Goal: Task Accomplishment & Management: Complete application form

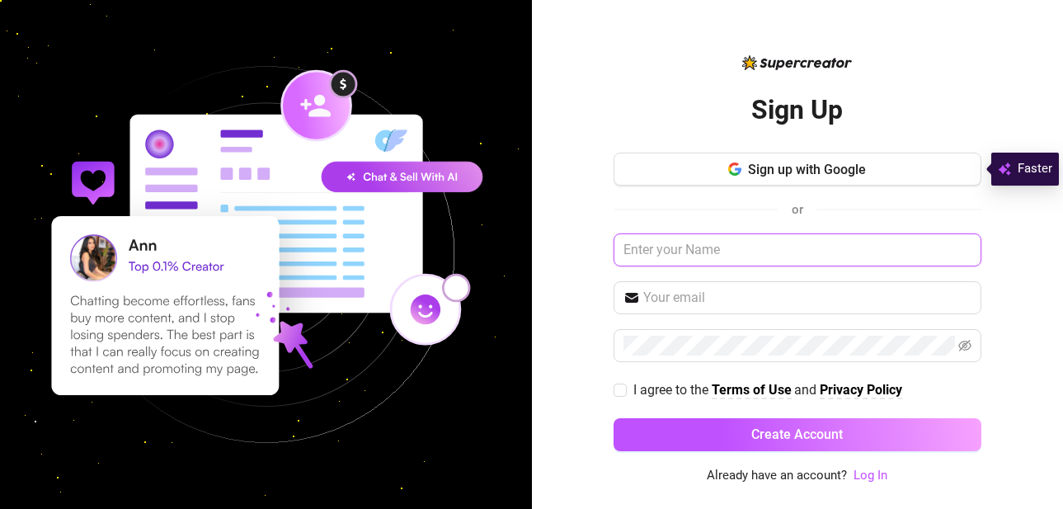
click at [728, 249] on input "text" at bounding box center [798, 249] width 368 height 33
type input "[PERSON_NAME]"
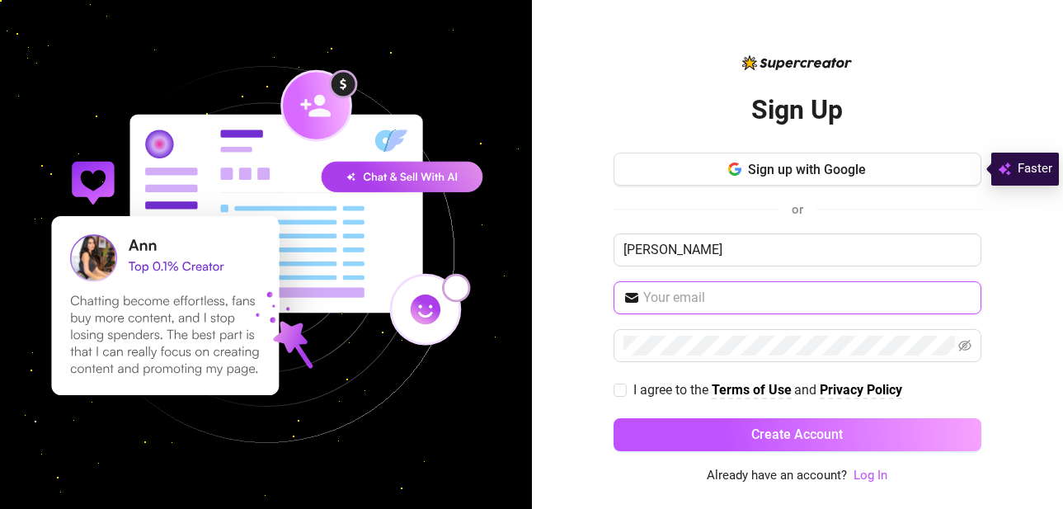
click at [723, 295] on input "text" at bounding box center [807, 298] width 328 height 20
type input "[EMAIL_ADDRESS][DOMAIN_NAME]"
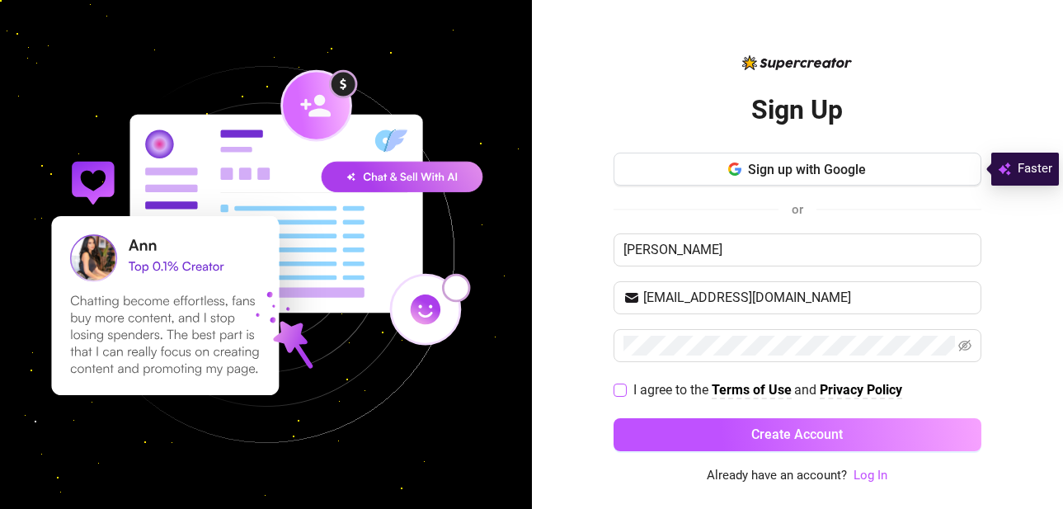
click at [624, 388] on input "I agree to the Terms of Use and Privacy Policy" at bounding box center [620, 390] width 12 height 12
checkbox input "true"
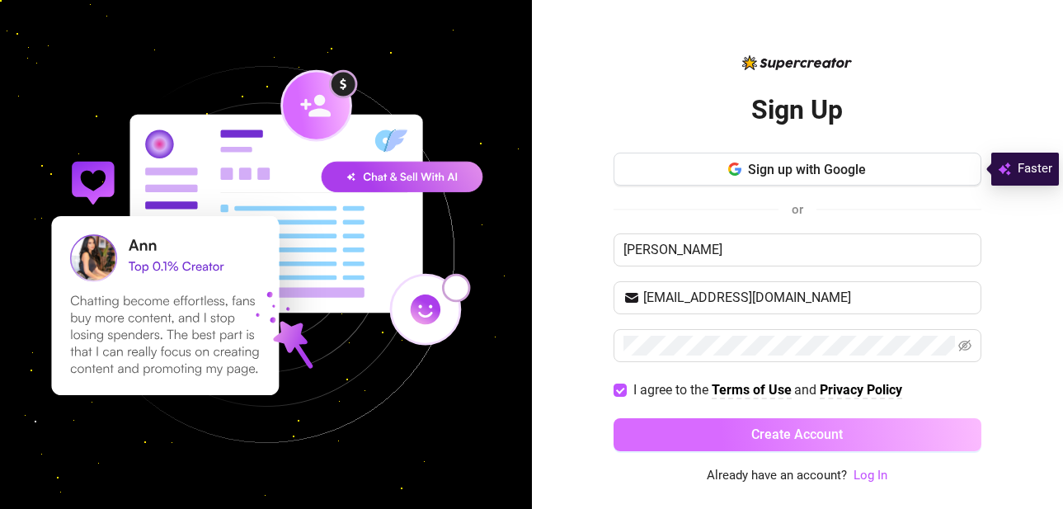
click at [801, 434] on span "Create Account" at bounding box center [797, 434] width 92 height 16
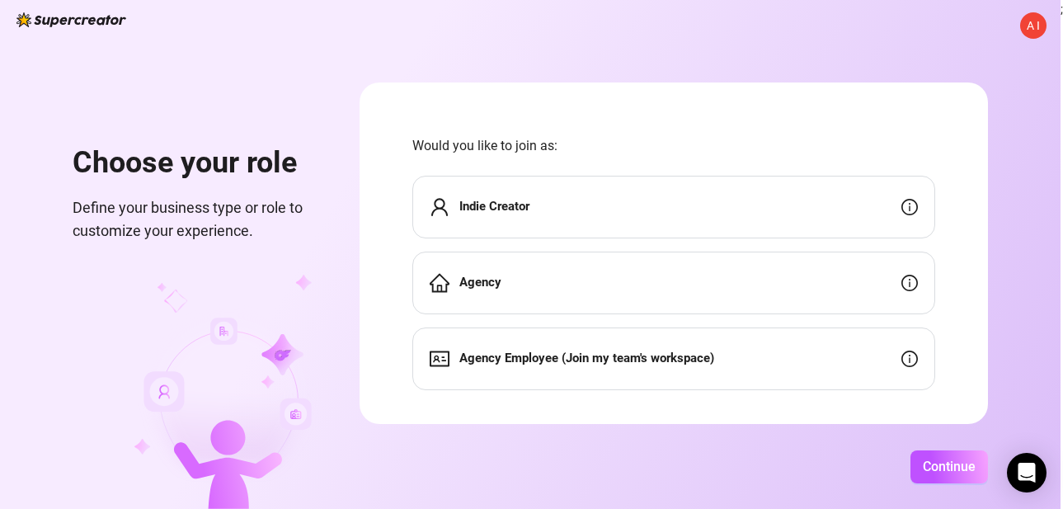
click at [699, 196] on div "Indie Creator" at bounding box center [673, 207] width 523 height 63
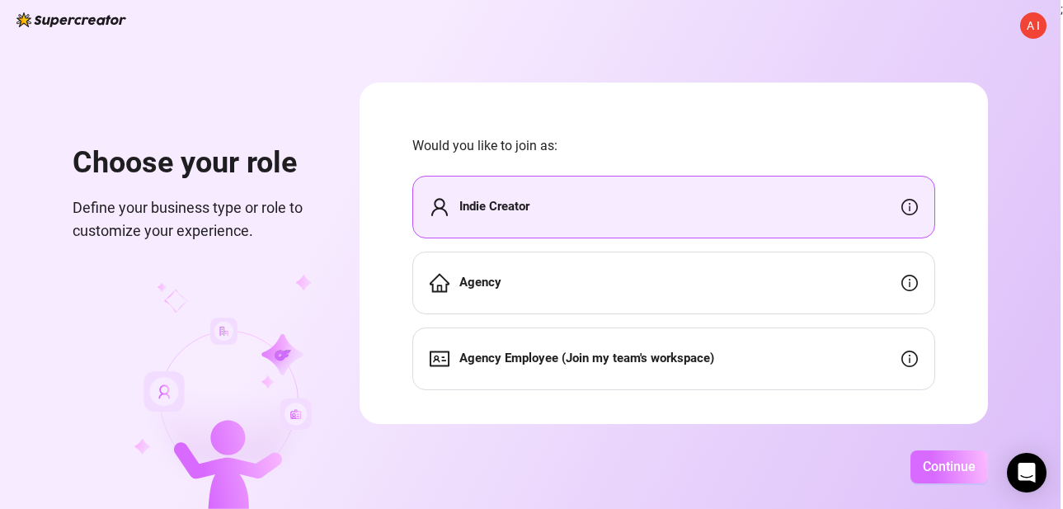
click at [945, 462] on span "Continue" at bounding box center [949, 467] width 53 height 16
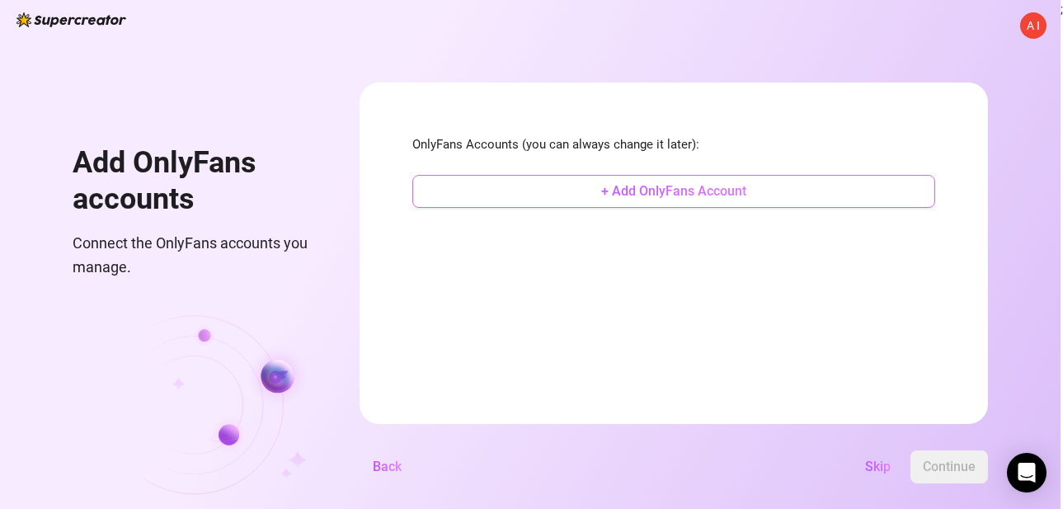
click at [681, 193] on span "+ Add OnlyFans Account" at bounding box center [673, 191] width 145 height 16
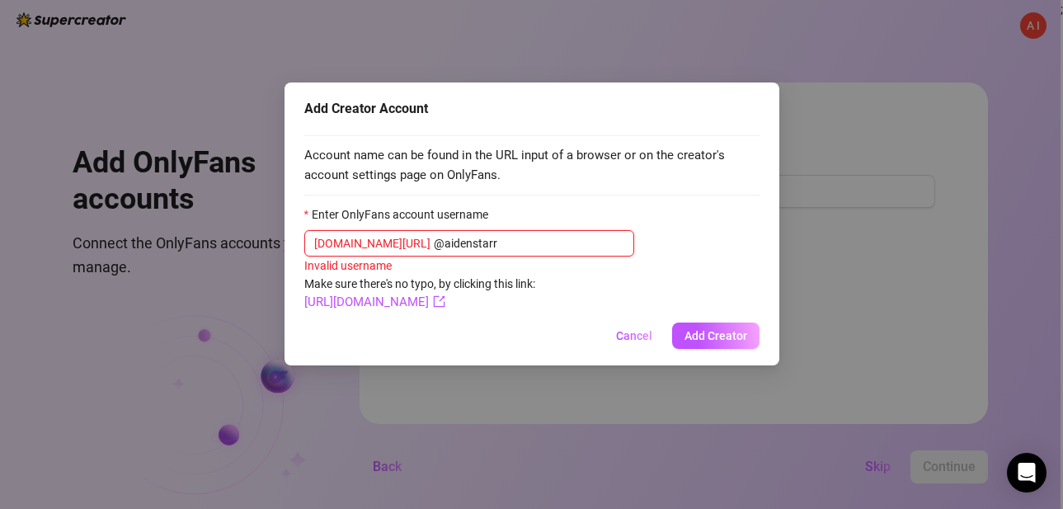
click at [434, 244] on input "@aidenstarr" at bounding box center [529, 243] width 191 height 18
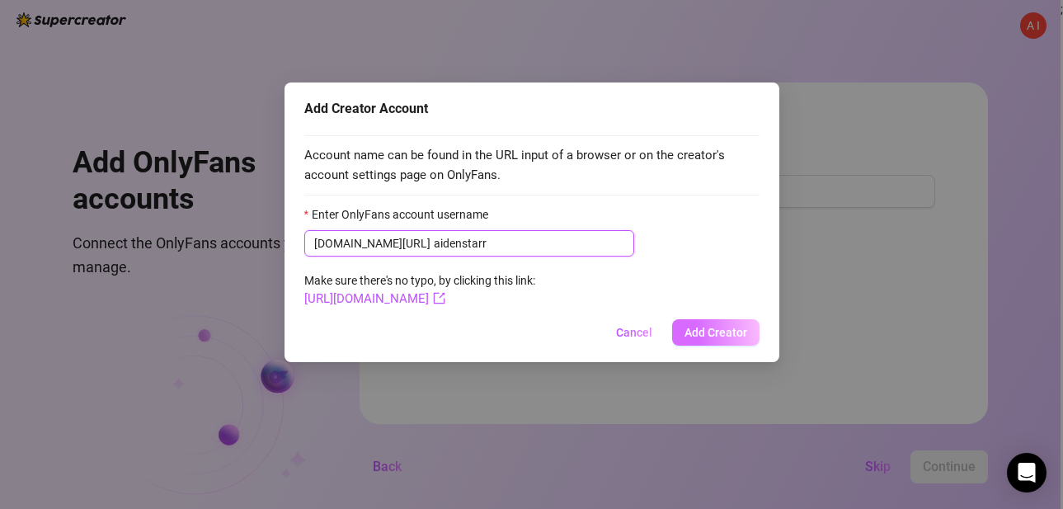
type input "aidenstarr"
click at [716, 329] on span "Add Creator" at bounding box center [716, 332] width 63 height 13
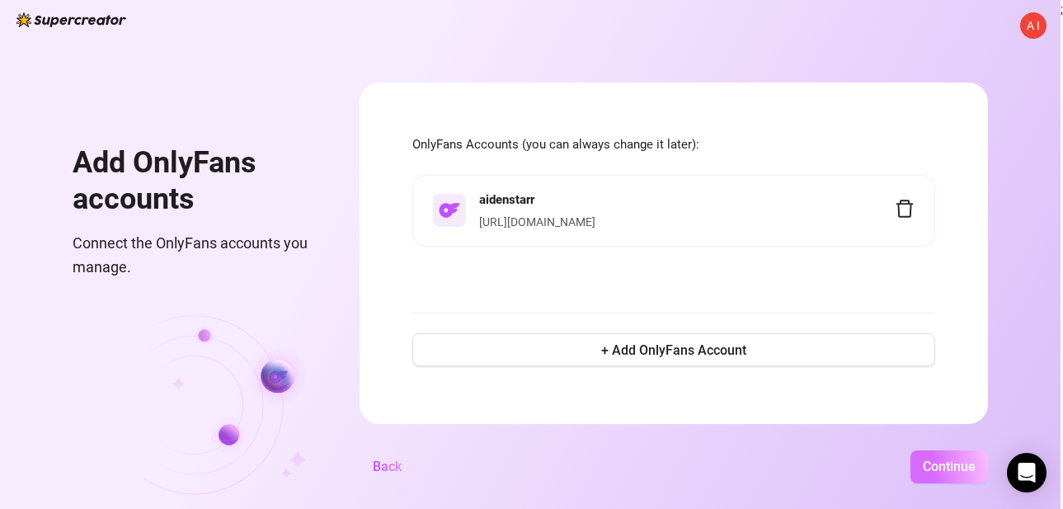
click at [949, 469] on span "Continue" at bounding box center [949, 467] width 53 height 16
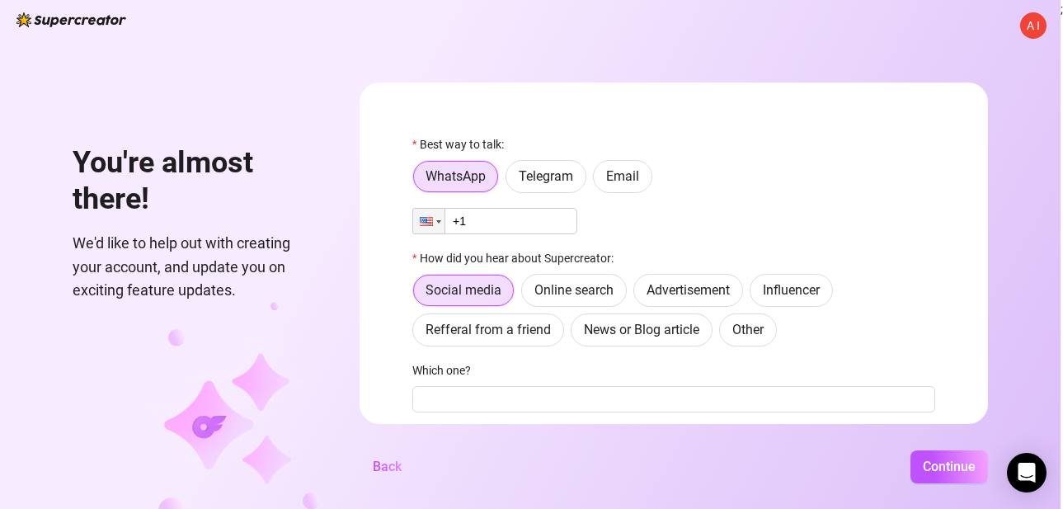
click at [517, 223] on input "+1" at bounding box center [494, 221] width 165 height 26
type input "[PHONE_NUMBER]"
click at [582, 287] on span "Online search" at bounding box center [573, 290] width 79 height 16
click at [526, 294] on input "Online search" at bounding box center [526, 294] width 0 height 0
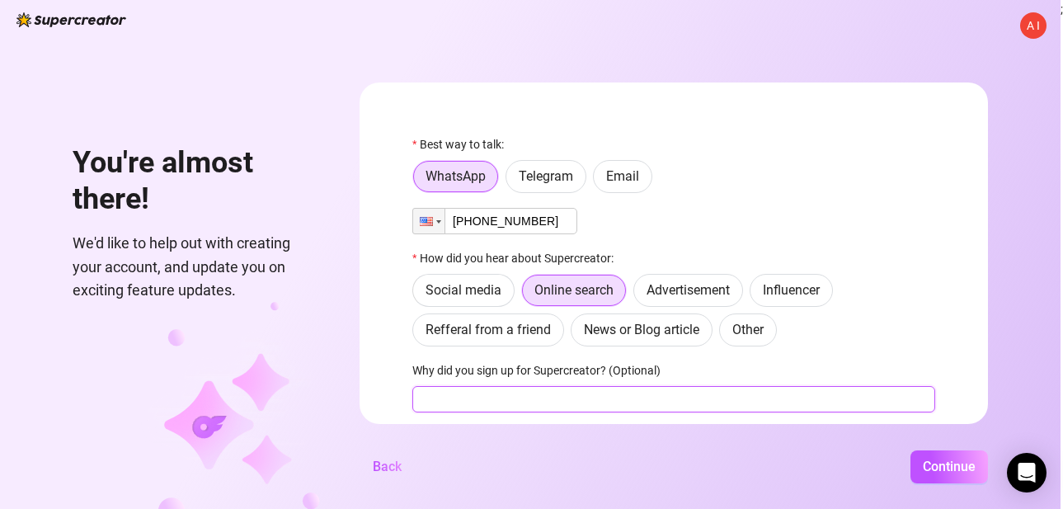
click at [566, 403] on input "Why did you sign up for Supercreator? (Optional)" at bounding box center [673, 399] width 523 height 26
type input "Need help chatting"
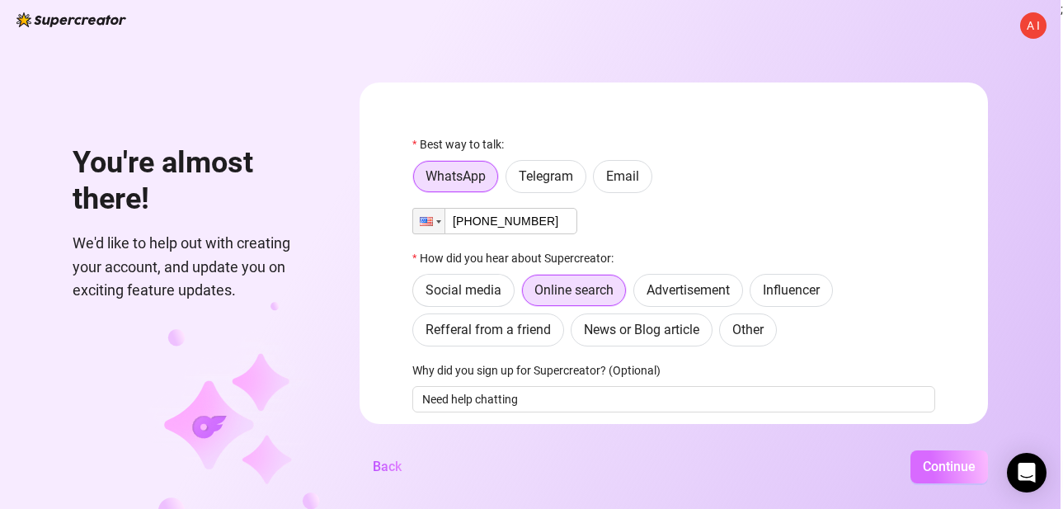
click at [939, 467] on span "Continue" at bounding box center [949, 467] width 53 height 16
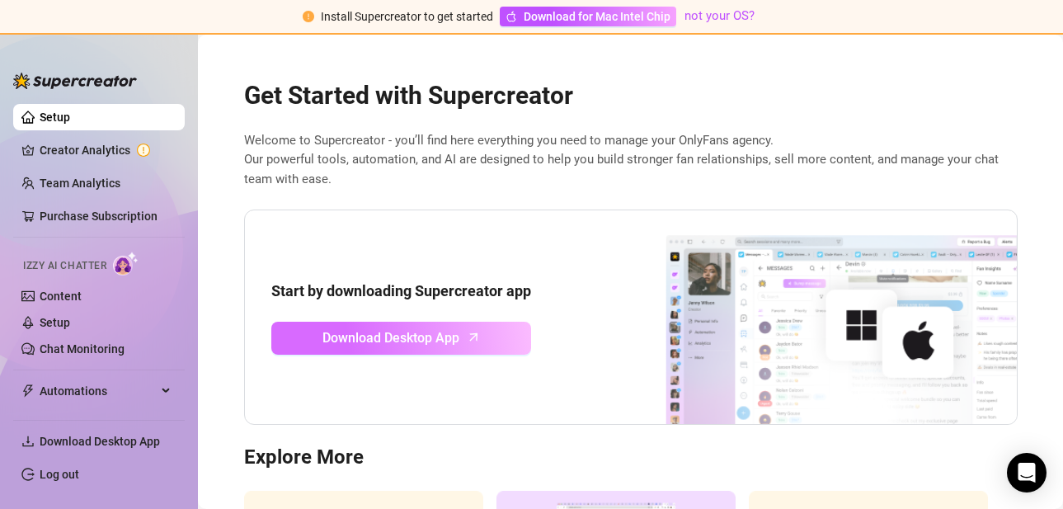
click at [451, 339] on span "Download Desktop App" at bounding box center [390, 337] width 137 height 21
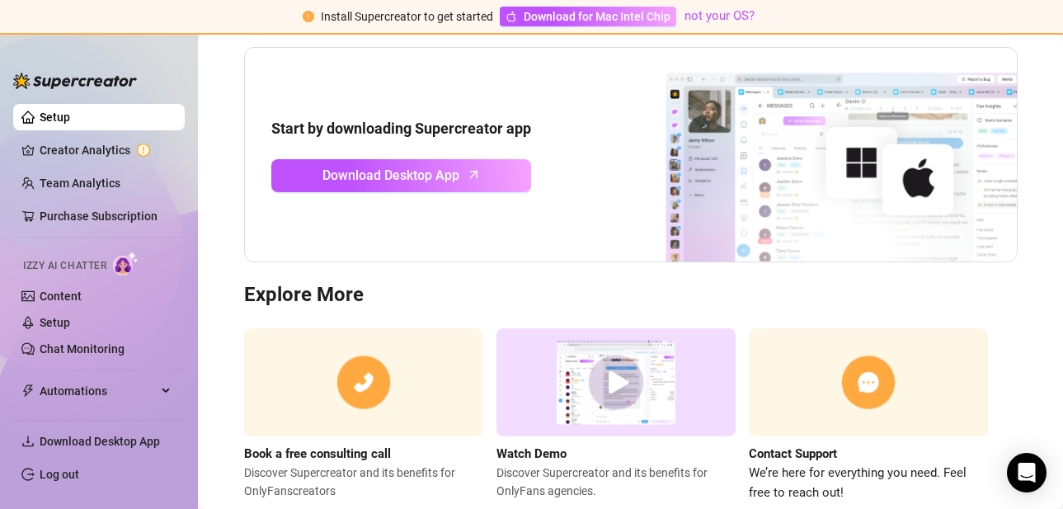
scroll to position [205, 0]
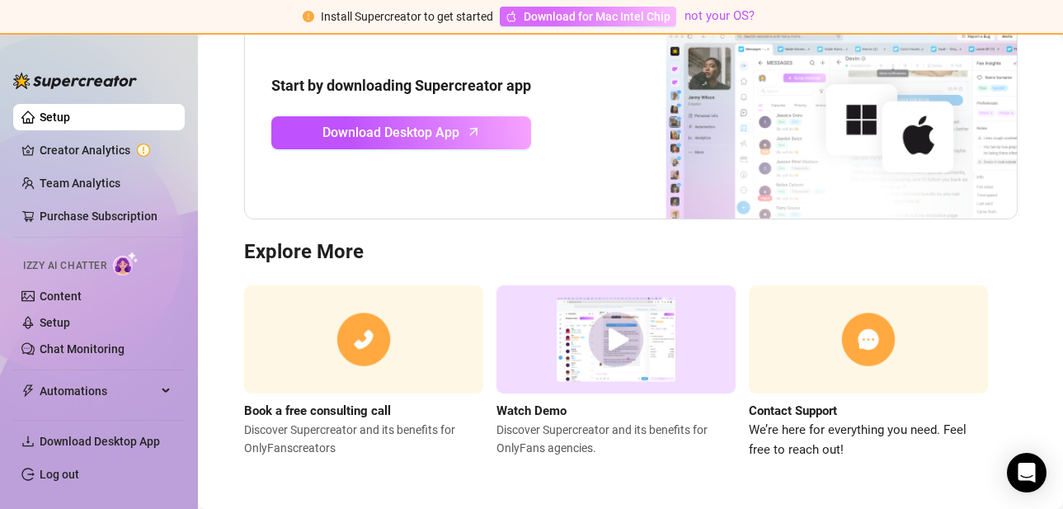
click at [546, 16] on span "Download for Mac Intel Chip" at bounding box center [597, 16] width 147 height 18
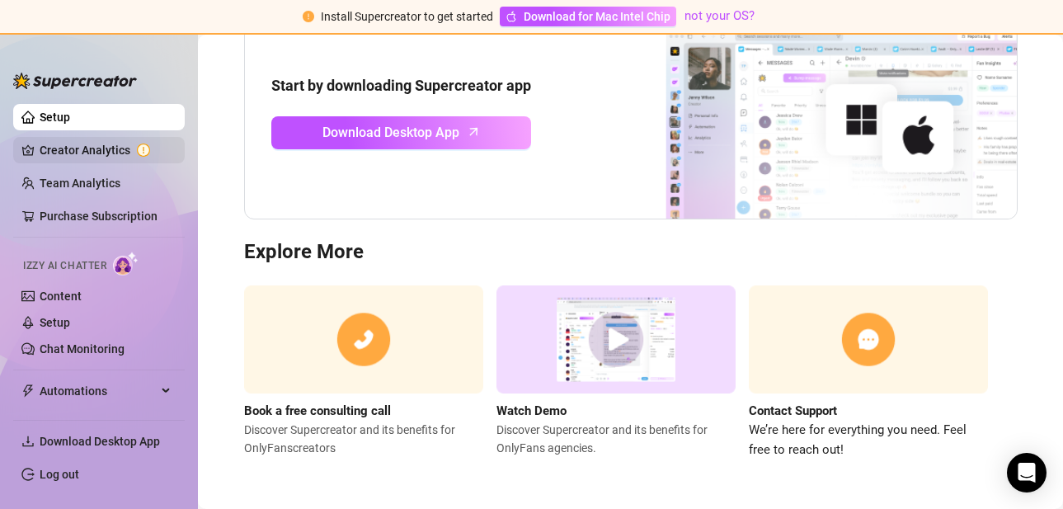
click at [87, 150] on link "Creator Analytics" at bounding box center [106, 150] width 132 height 26
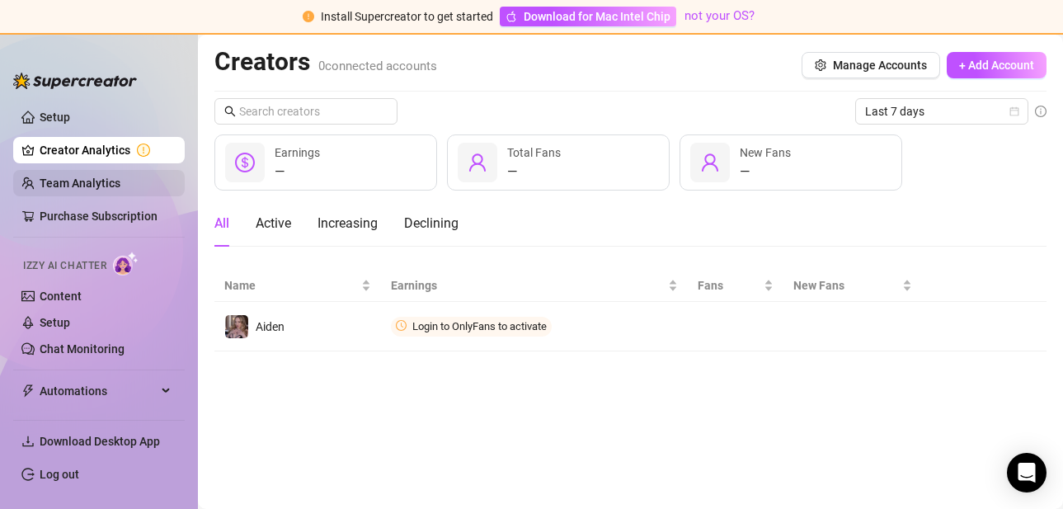
click at [84, 186] on link "Team Analytics" at bounding box center [80, 183] width 81 height 13
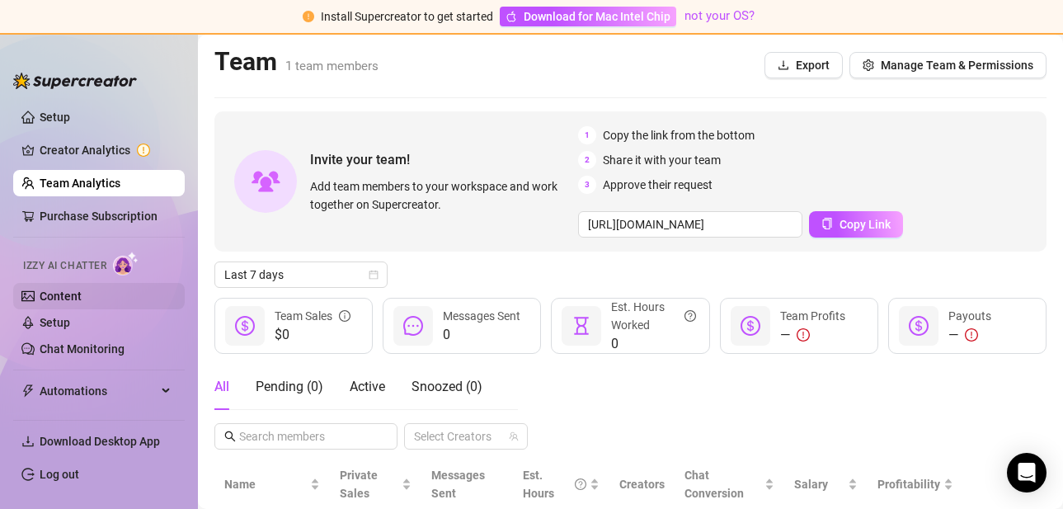
click at [64, 297] on link "Content" at bounding box center [61, 296] width 42 height 13
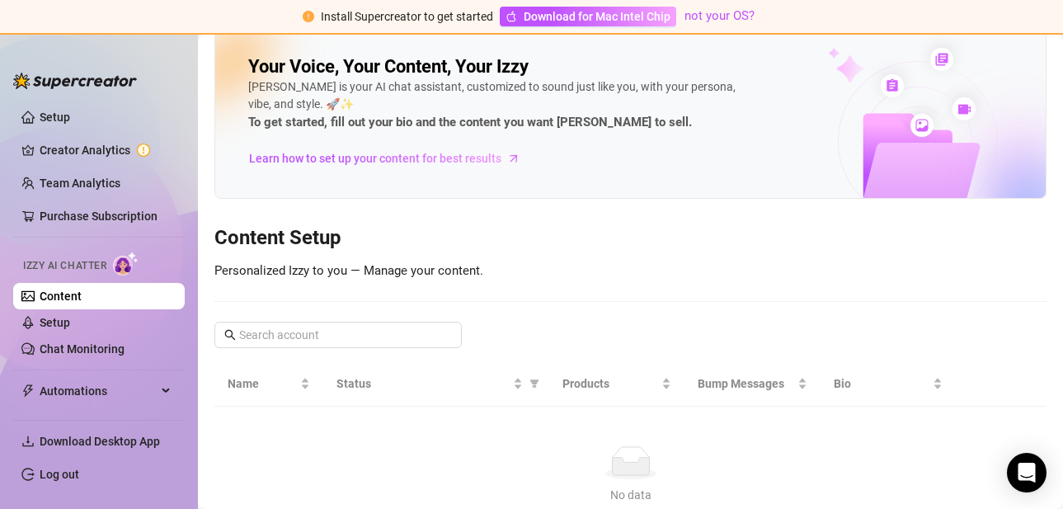
scroll to position [21, 0]
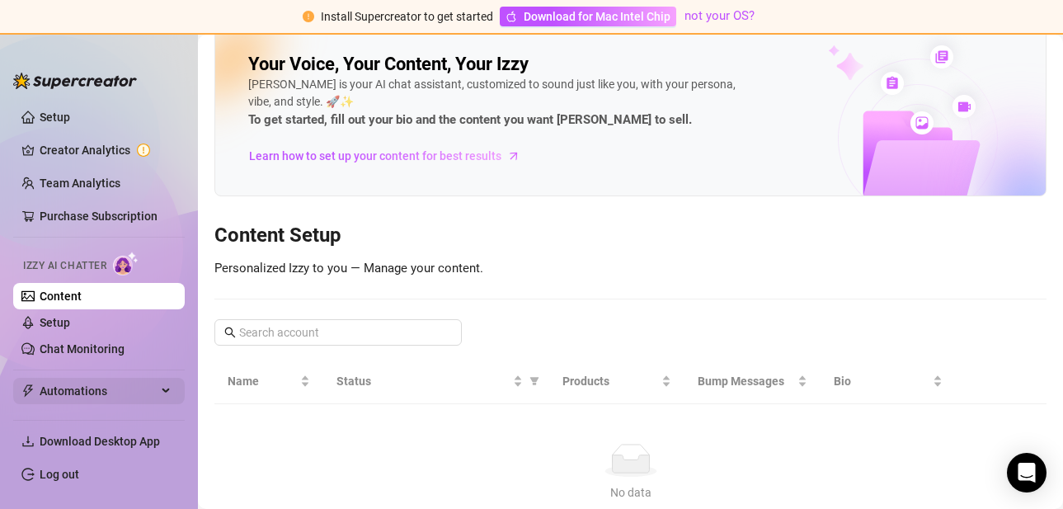
click at [125, 395] on span "Automations" at bounding box center [98, 391] width 117 height 26
